Goal: Browse casually

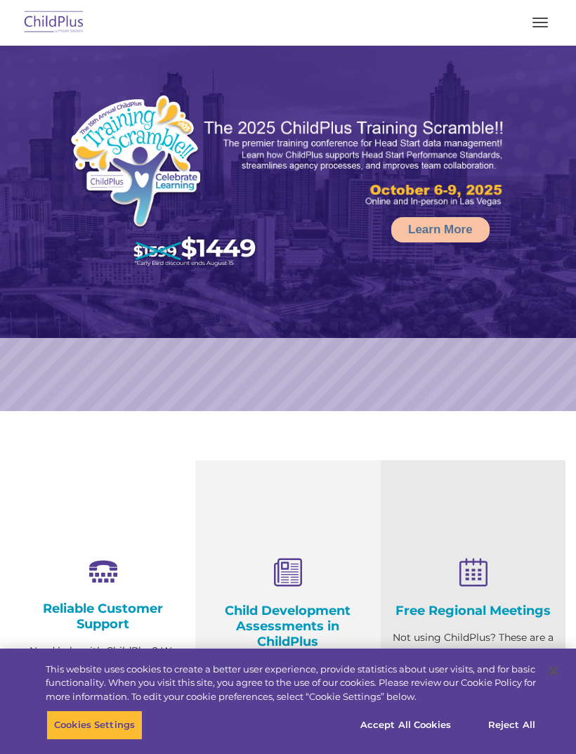
select select "MEDIUM"
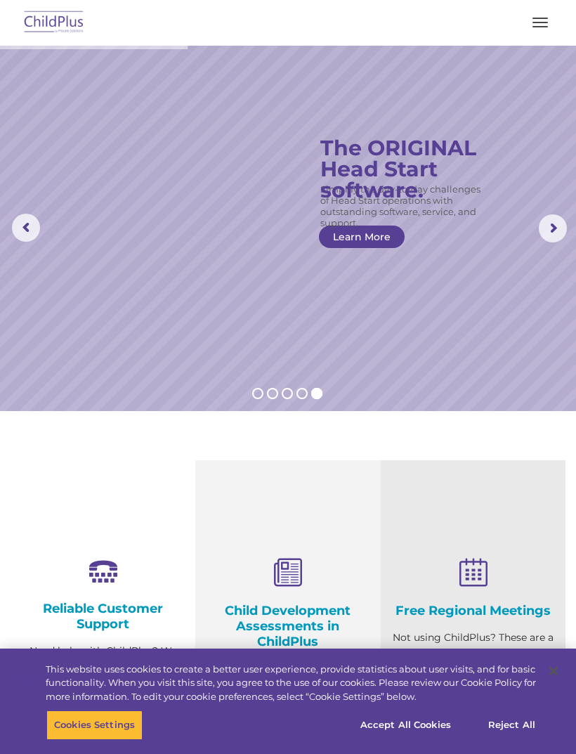
click at [536, 26] on span "button" at bounding box center [540, 26] width 15 height 1
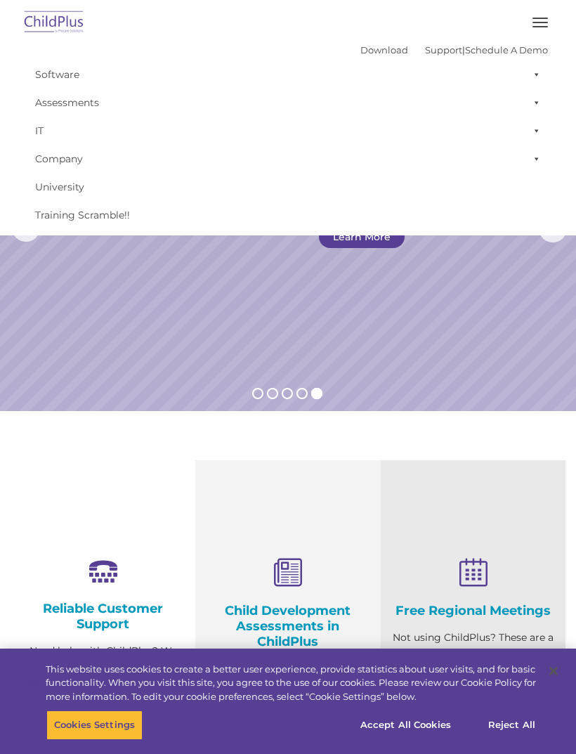
click at [66, 13] on img at bounding box center [54, 22] width 66 height 33
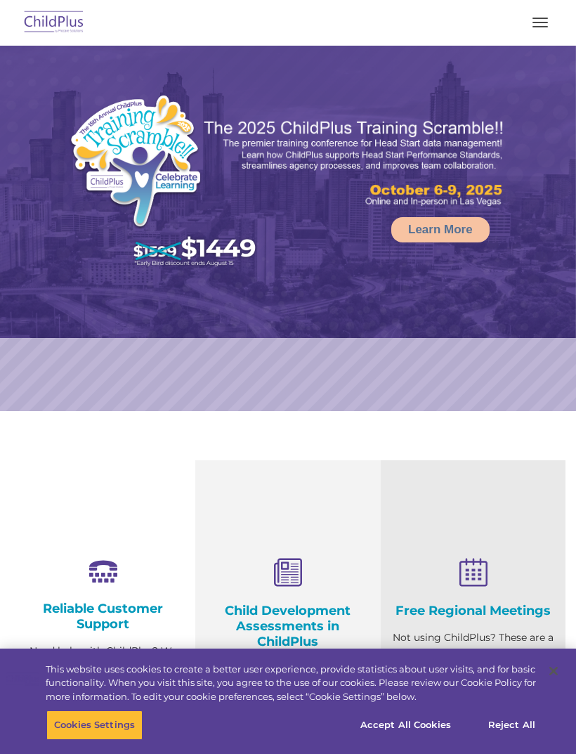
select select "MEDIUM"
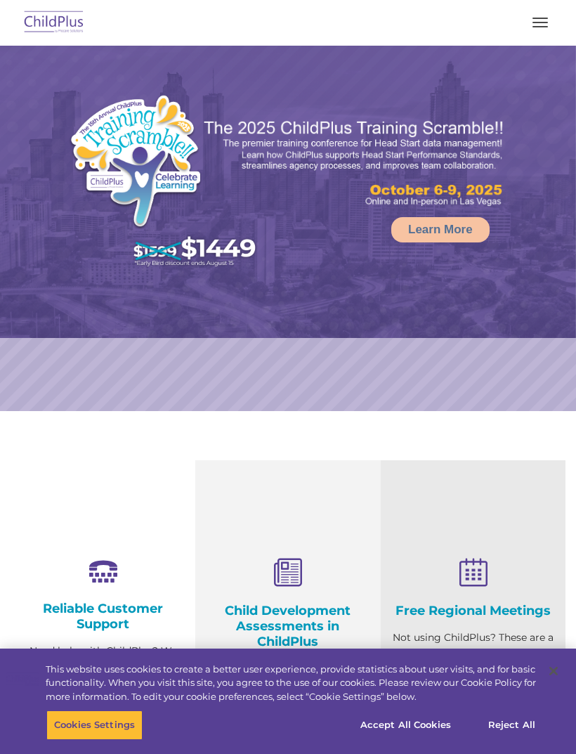
select select "MEDIUM"
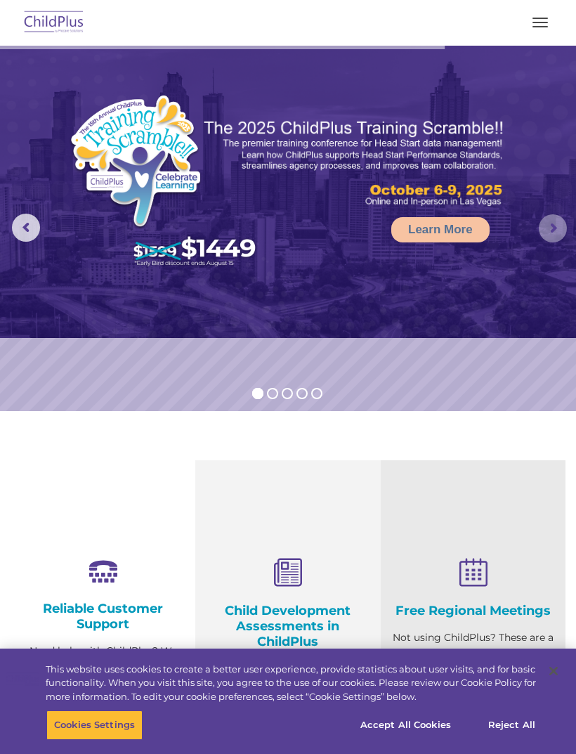
click at [550, 228] on rs-arrow at bounding box center [553, 228] width 28 height 28
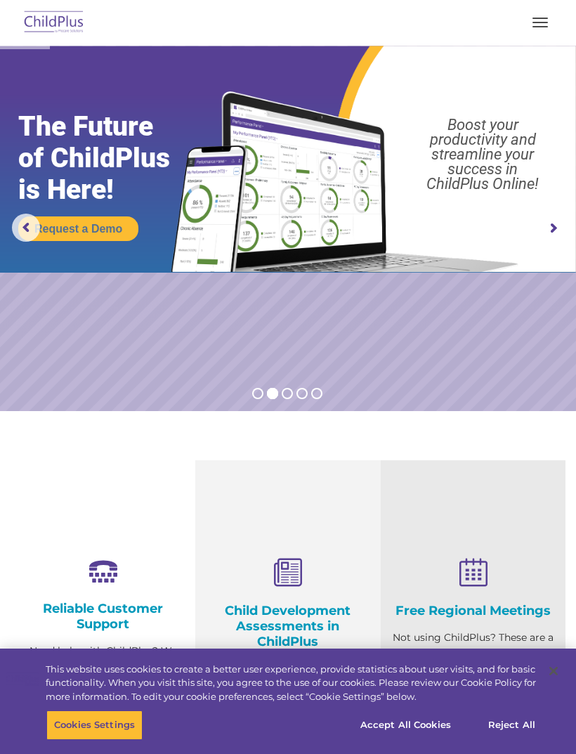
click at [552, 228] on rs-arrow at bounding box center [553, 228] width 28 height 28
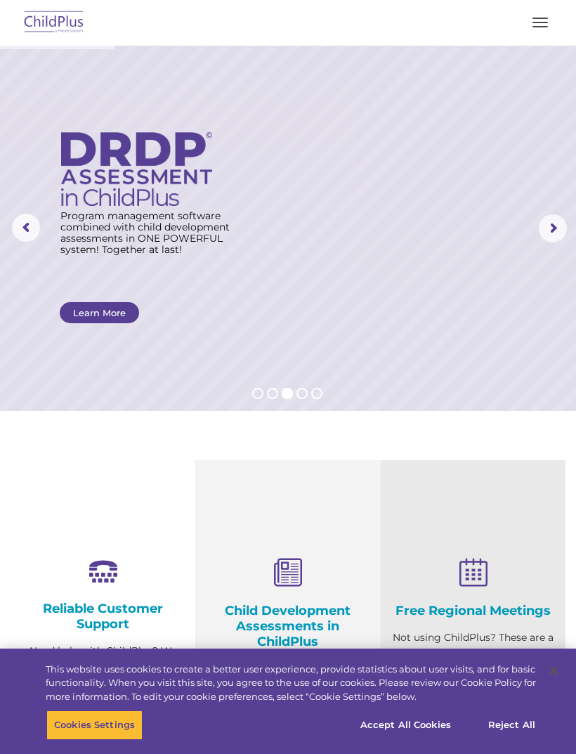
click at [558, 226] on rs-arrow at bounding box center [553, 228] width 28 height 28
